Goal: Navigation & Orientation: Find specific page/section

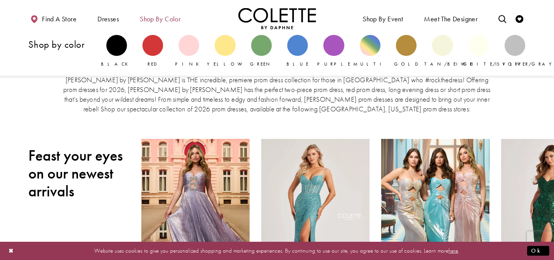
click at [154, 17] on span "Shop by color" at bounding box center [160, 19] width 41 height 8
click at [177, 19] on span "Shop by color" at bounding box center [160, 19] width 41 height 8
click at [515, 48] on div "Primary block" at bounding box center [515, 45] width 21 height 21
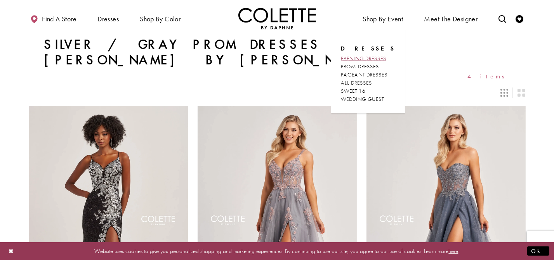
click at [368, 57] on span "EVENING DRESSES" at bounding box center [363, 58] width 45 height 7
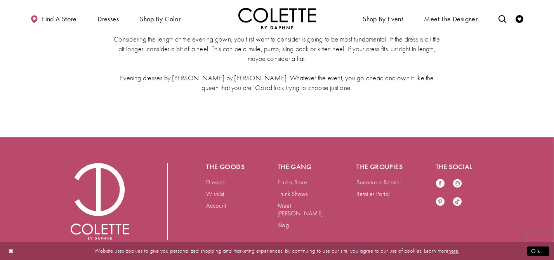
scroll to position [1743, 0]
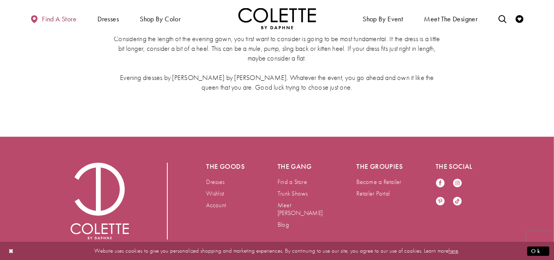
click at [64, 17] on span "Find a store" at bounding box center [59, 19] width 35 height 8
